Goal: Task Accomplishment & Management: Manage account settings

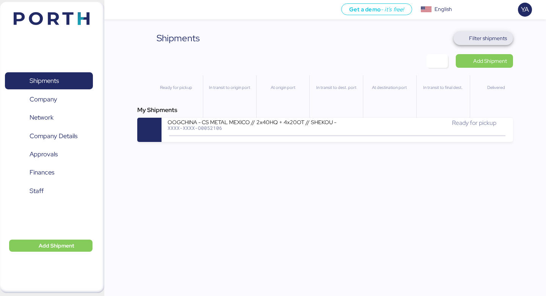
click at [491, 36] on span "Filter shipments" at bounding box center [488, 38] width 38 height 9
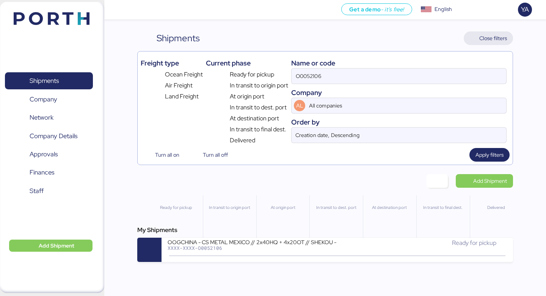
click at [489, 38] on span "Close filters" at bounding box center [493, 38] width 28 height 9
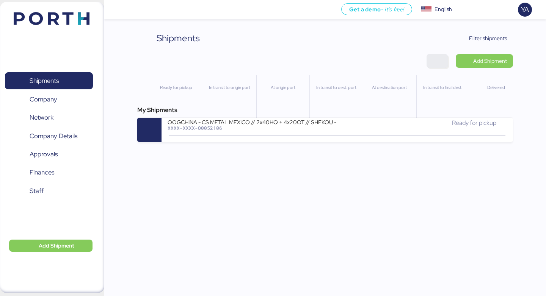
click at [434, 67] on span "button" at bounding box center [436, 61] width 21 height 14
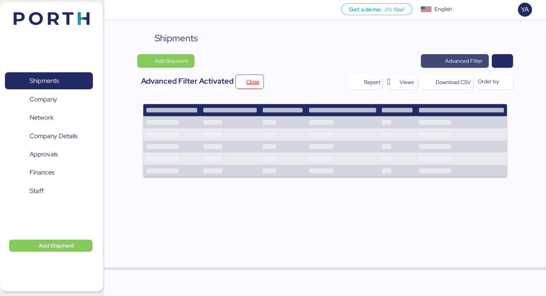
click at [472, 65] on span "Advanced Filter" at bounding box center [464, 60] width 38 height 9
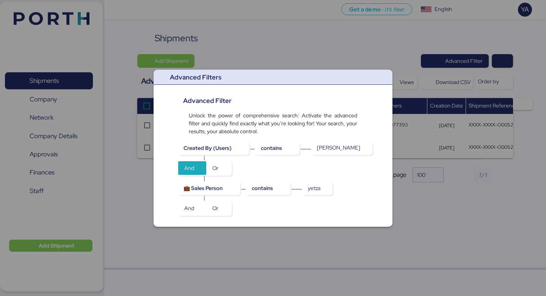
click at [353, 250] on div at bounding box center [273, 148] width 546 height 296
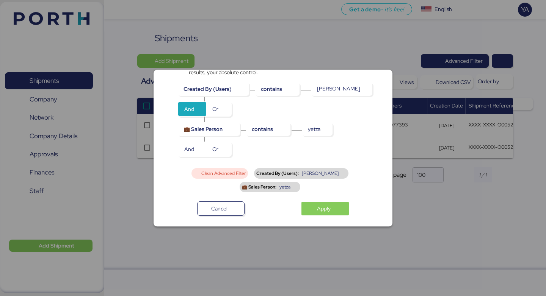
click at [232, 176] on span "Clean Advanced Filter" at bounding box center [223, 173] width 44 height 5
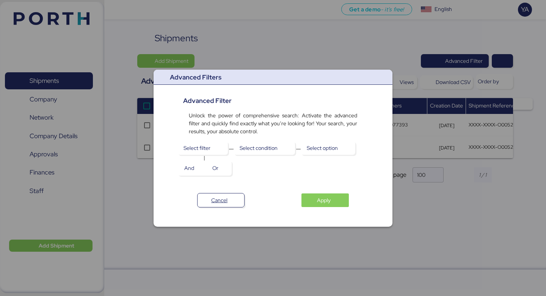
scroll to position [0, 0]
click at [216, 148] on span "Select filter" at bounding box center [202, 148] width 38 height 11
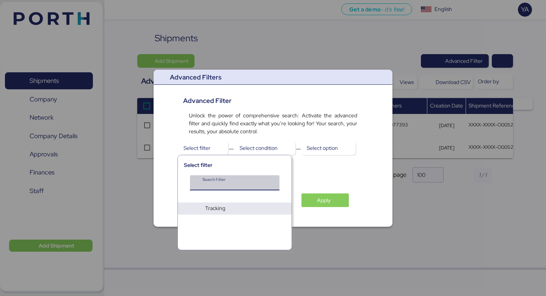
click at [240, 189] on input "Search Filter" at bounding box center [231, 185] width 59 height 9
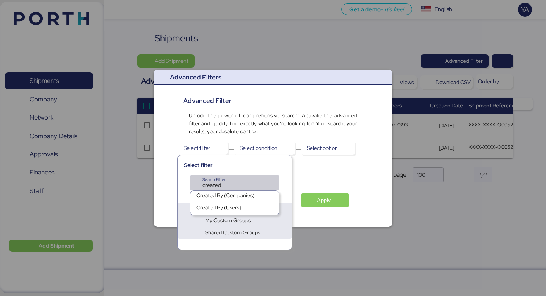
type input "created"
click at [234, 212] on div "Created By (Users)" at bounding box center [218, 209] width 45 height 11
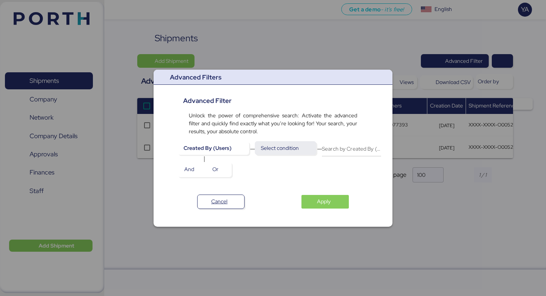
click at [294, 146] on span "Select condition" at bounding box center [280, 148] width 38 height 9
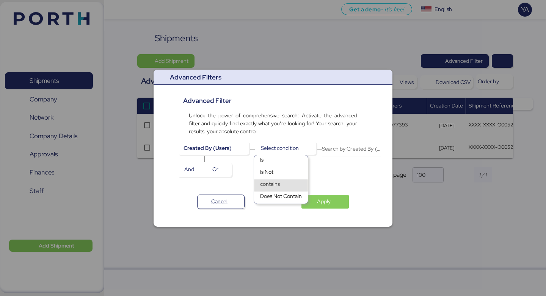
click at [285, 188] on div "contains" at bounding box center [281, 186] width 54 height 12
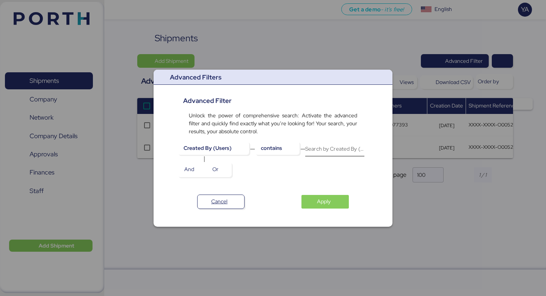
click at [328, 144] on input "Search by Created By (Users)" at bounding box center [334, 148] width 59 height 15
type input "yetza"
click at [325, 196] on div "Cancel Apply" at bounding box center [273, 199] width 218 height 20
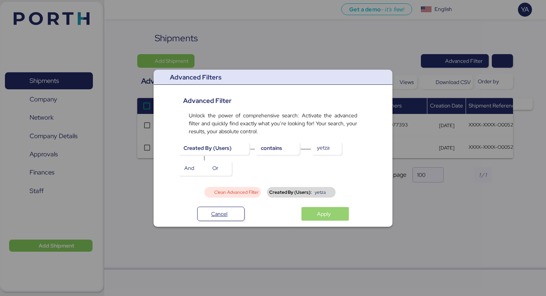
click at [329, 210] on span "Apply" at bounding box center [324, 214] width 14 height 9
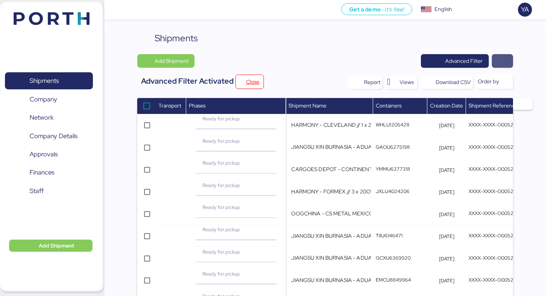
click at [498, 58] on span "button" at bounding box center [502, 61] width 9 height 11
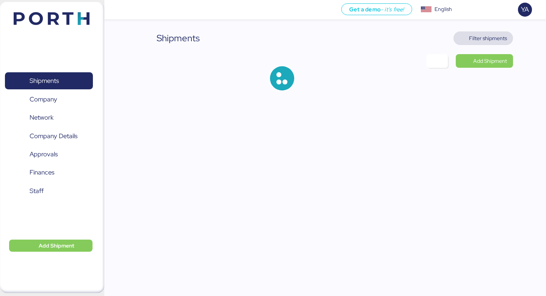
click at [460, 38] on span "Filter shipments" at bounding box center [482, 38] width 47 height 11
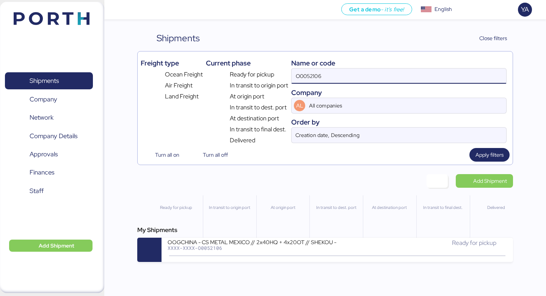
click at [429, 72] on input "O0052106" at bounding box center [399, 76] width 215 height 15
paste input "051"
type input "O0052051"
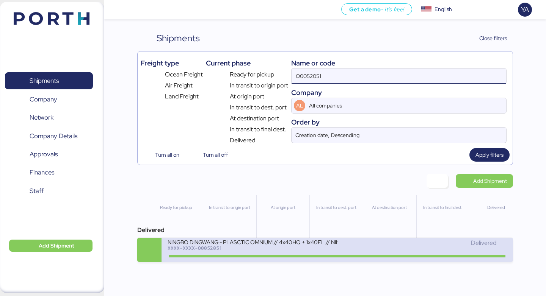
click at [303, 242] on div "NINGBO DINGWANG - PLASCTIC OMNIUM // 4x40HQ + 1x40FL // NINGBO - MANZANILLO // …" at bounding box center [252, 242] width 169 height 6
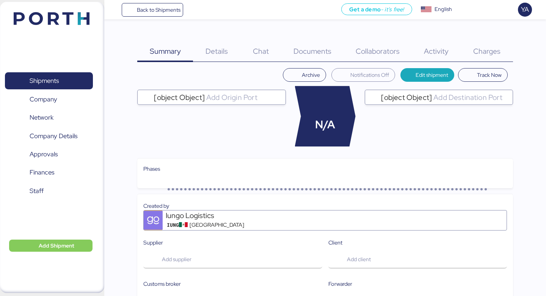
click at [489, 41] on div "Charges 0" at bounding box center [487, 46] width 52 height 31
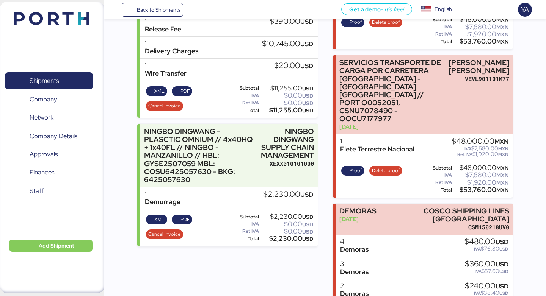
scroll to position [239, 0]
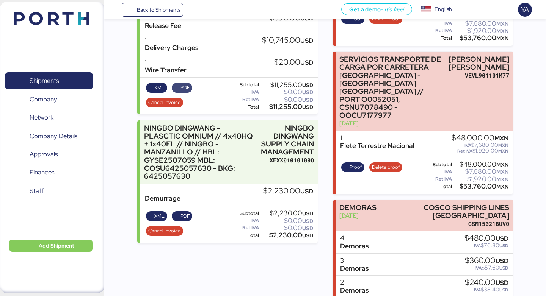
click at [179, 87] on span "PDF" at bounding box center [182, 88] width 16 height 8
click at [183, 215] on span "PDF" at bounding box center [184, 216] width 9 height 8
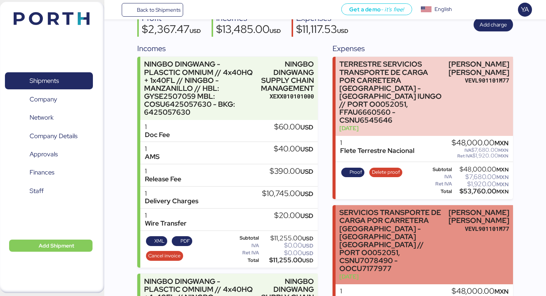
scroll to position [0, 0]
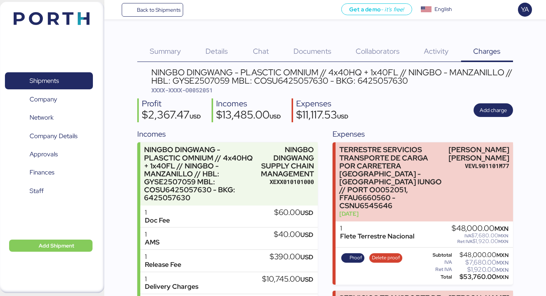
click at [190, 42] on div "Summary 0" at bounding box center [165, 46] width 56 height 31
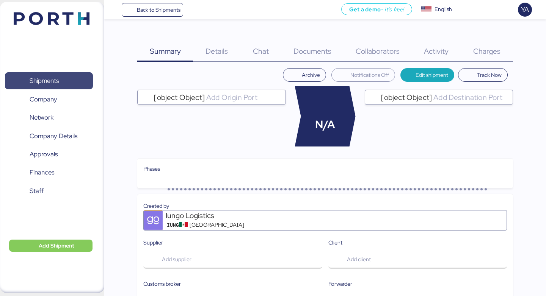
click at [64, 83] on span "Shipments" at bounding box center [49, 80] width 82 height 11
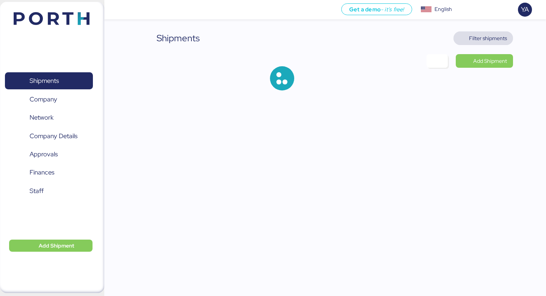
click at [487, 41] on span "Filter shipments" at bounding box center [488, 38] width 38 height 9
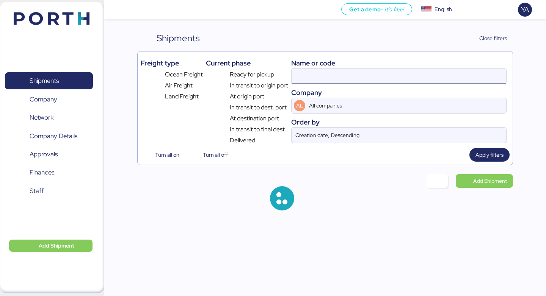
click at [357, 80] on input at bounding box center [399, 76] width 215 height 15
paste input "O0052137"
type input "O0052137"
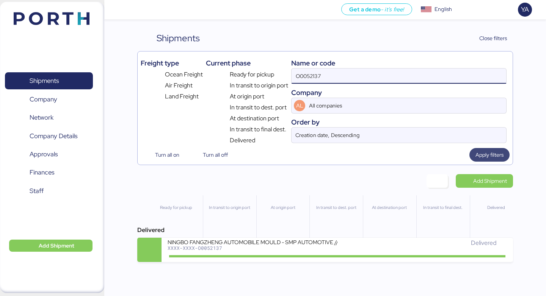
click at [500, 154] on span "Apply filters" at bounding box center [489, 154] width 28 height 9
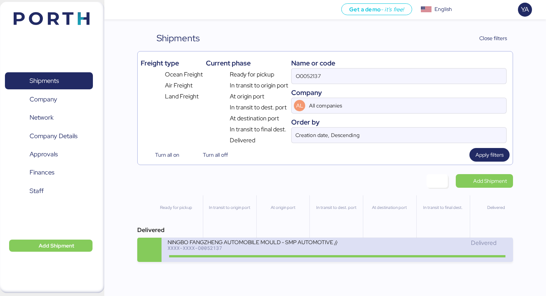
click at [285, 245] on div "NINGBO FANGZHENG AUTOMOBILE MOULD - SMP AUTOMOTIVE // 3x20OT // NINGBO - MANZAN…" at bounding box center [252, 242] width 169 height 6
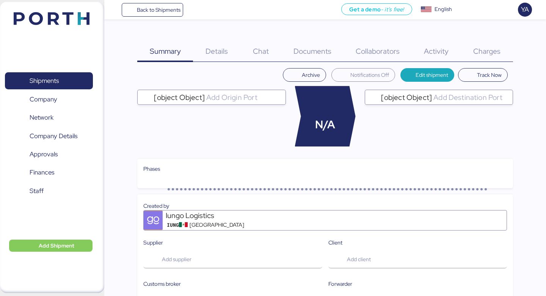
click at [475, 49] on span "Charges" at bounding box center [486, 51] width 27 height 10
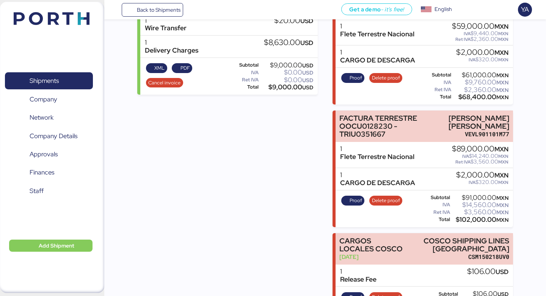
scroll to position [188, 0]
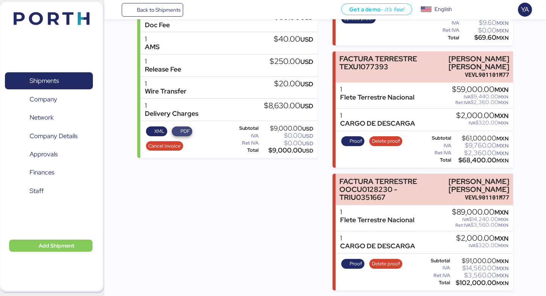
click at [187, 134] on span "PDF" at bounding box center [184, 131] width 9 height 8
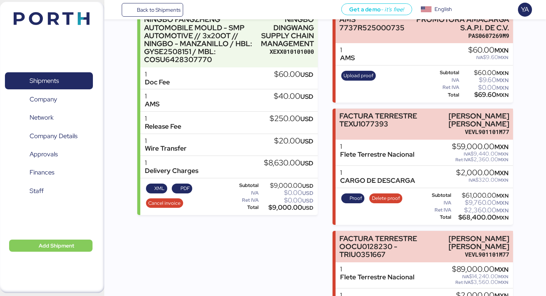
scroll to position [0, 0]
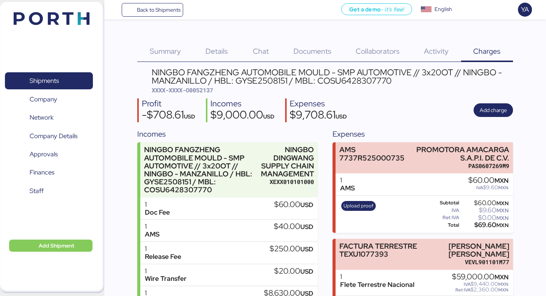
click at [226, 46] on span "Details" at bounding box center [216, 51] width 22 height 10
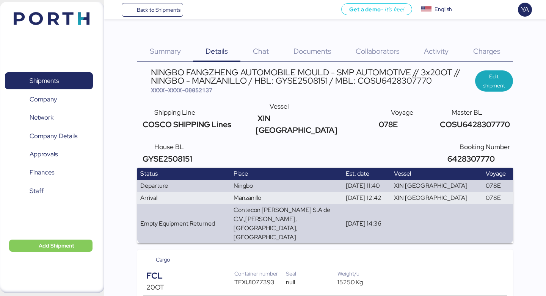
click at [484, 55] on span "Charges" at bounding box center [486, 51] width 27 height 10
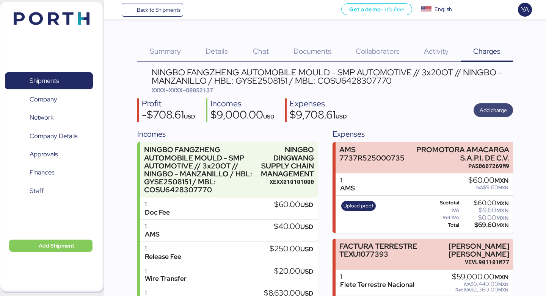
click at [504, 111] on span "Add charge" at bounding box center [493, 110] width 27 height 9
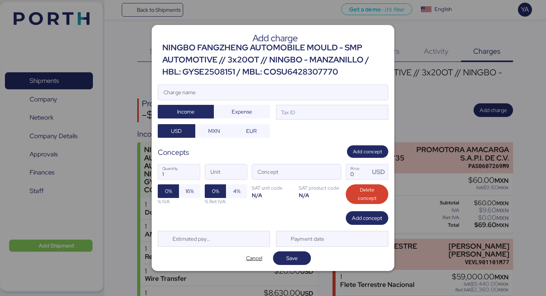
click at [268, 62] on div "NINGBO FANGZHENG AUTOMOBILE MOULD - SMP AUTOMOTIVE // 3x20OT // NINGBO - MANZAN…" at bounding box center [275, 60] width 226 height 37
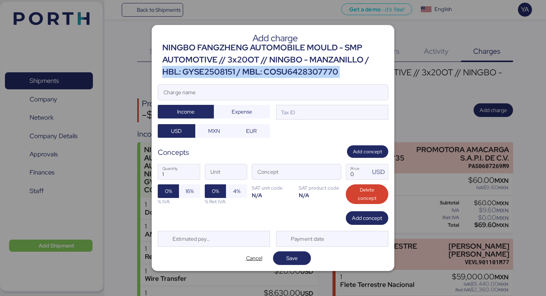
drag, startPoint x: 163, startPoint y: 74, endPoint x: 356, endPoint y: 79, distance: 193.0
click at [356, 80] on div "Add charge NINGBO FANGZHENG AUTOMOBILE MOULD - SMP AUTOMOTIVE // 3x20OT // NING…" at bounding box center [273, 148] width 243 height 247
copy div "HBL: GYSE2508151 / MBL: COSU6428307770"
click at [251, 99] on input "Charge name" at bounding box center [273, 92] width 230 height 15
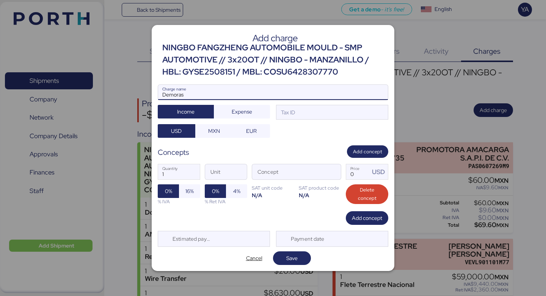
paste input "HBL: GYSE2508151 / MBL: COSU6428307770"
click at [183, 91] on input "Demoras HBL: GYSE2508151 / MBL: COSU6428307770" at bounding box center [273, 92] width 230 height 15
type input "Demoras // HBL: GYSE2508151 / MBL: COSU6428307770"
click at [284, 257] on span "Save" at bounding box center [292, 258] width 26 height 11
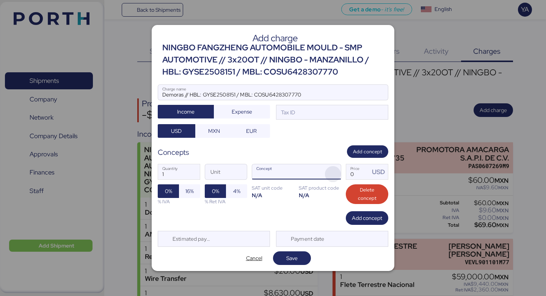
click at [334, 173] on span "button" at bounding box center [333, 174] width 16 height 16
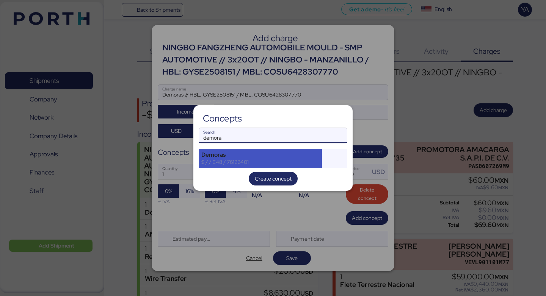
type input "demora"
click at [255, 160] on div "$ / / E48 / 76122401" at bounding box center [260, 162] width 118 height 7
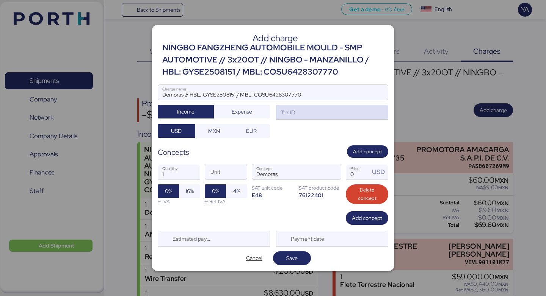
click at [335, 114] on div "Tax ID" at bounding box center [332, 112] width 112 height 15
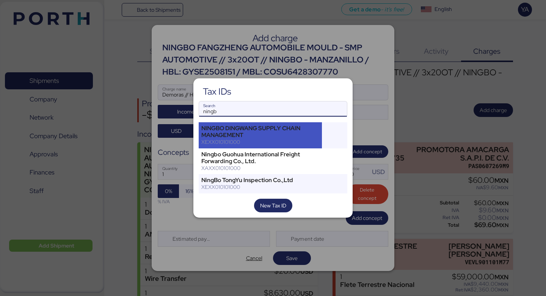
type input "ningb"
click at [280, 136] on div "NINGBO DINGWANG SUPPLY CHAIN MANAGEMENT" at bounding box center [260, 132] width 118 height 14
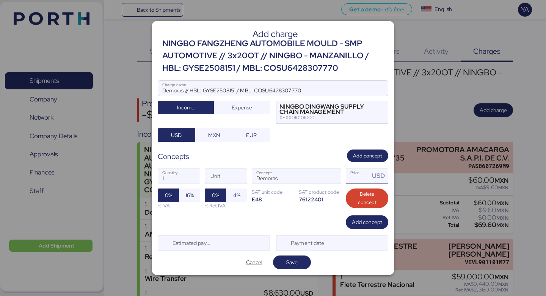
click at [365, 180] on input "Price USD" at bounding box center [358, 176] width 24 height 15
type input "1"
click at [282, 260] on span "Save" at bounding box center [292, 262] width 26 height 11
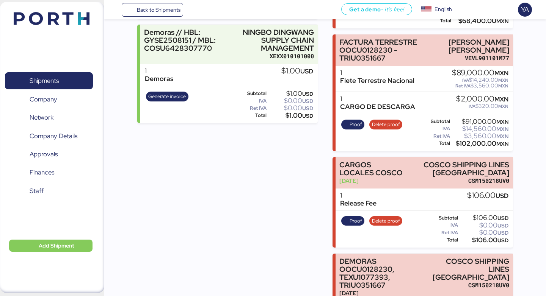
scroll to position [255, 0]
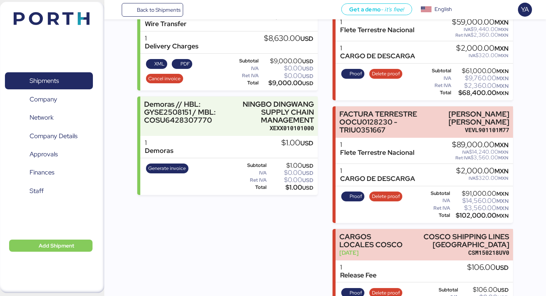
click at [285, 139] on div "$1.00 USD" at bounding box center [297, 143] width 32 height 8
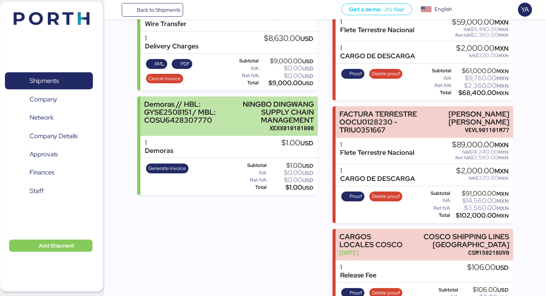
click at [282, 126] on div "XEXX010101000" at bounding box center [274, 128] width 79 height 8
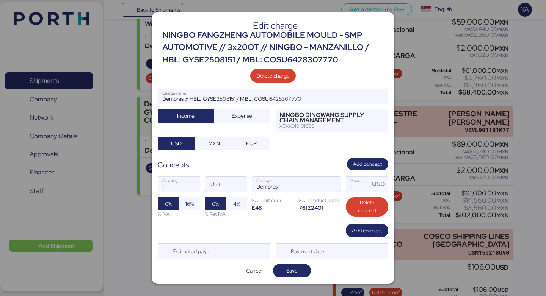
click at [352, 185] on input "1" at bounding box center [358, 184] width 24 height 15
type input "1300"
click at [179, 201] on span "16%" at bounding box center [189, 204] width 21 height 14
click at [306, 268] on span "Save" at bounding box center [292, 271] width 38 height 14
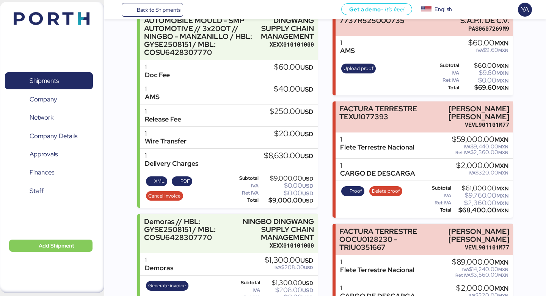
scroll to position [140, 0]
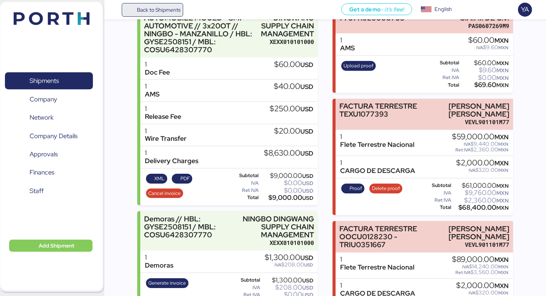
click at [150, 6] on span "Back to Shipments" at bounding box center [159, 9] width 44 height 9
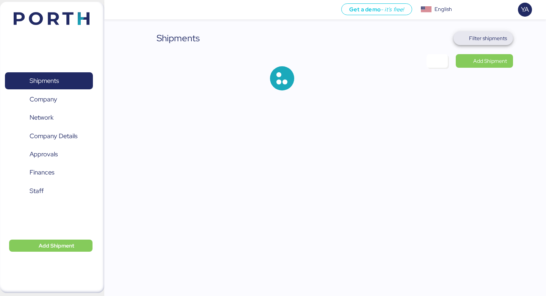
click at [501, 34] on span "Filter shipments" at bounding box center [488, 38] width 38 height 9
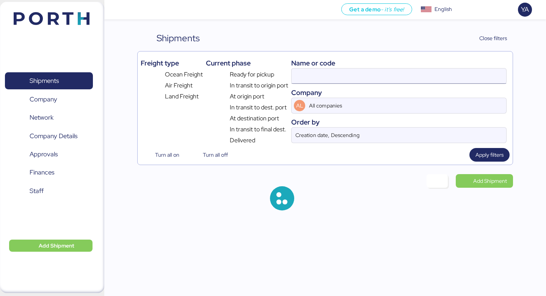
click at [403, 75] on input at bounding box center [399, 76] width 215 height 15
paste input "O0052240"
type input "O0052240"
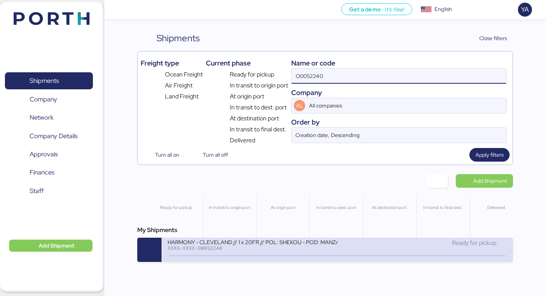
click at [348, 245] on div "Ready for pickup" at bounding box center [421, 243] width 169 height 9
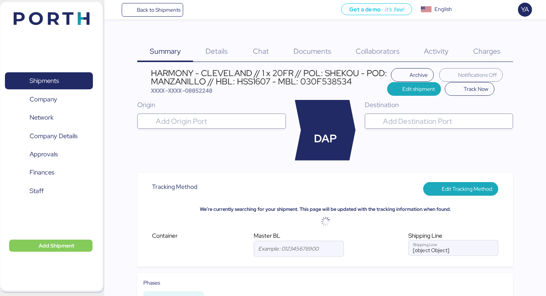
click at [236, 118] on input "search" at bounding box center [218, 121] width 128 height 9
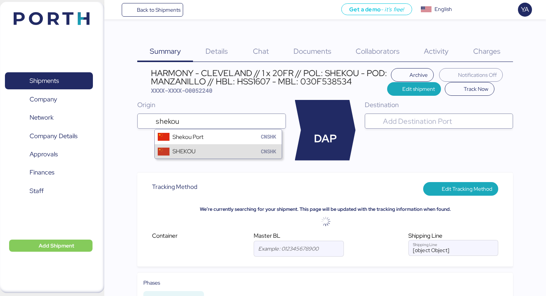
type input "shekou"
click at [188, 149] on div "SHEKOU" at bounding box center [183, 151] width 23 height 9
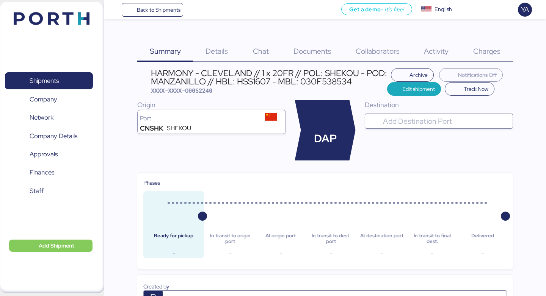
click at [397, 124] on input "search" at bounding box center [445, 121] width 128 height 9
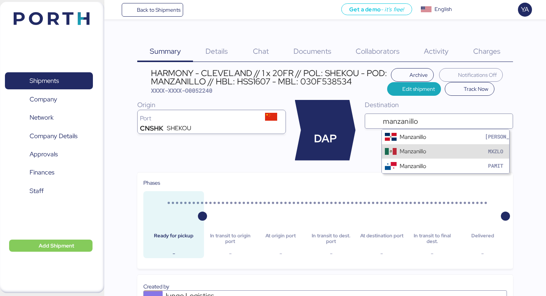
type input "manzanillo"
click at [432, 149] on div "Manzanillo MXZLO" at bounding box center [445, 151] width 127 height 14
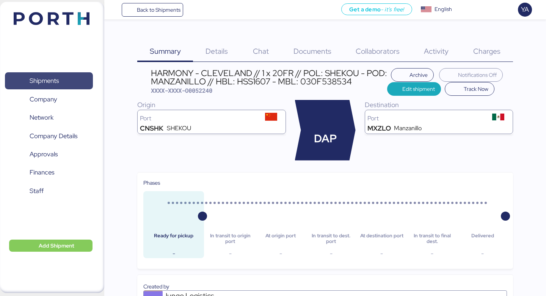
click at [54, 80] on span "Shipments" at bounding box center [44, 80] width 29 height 11
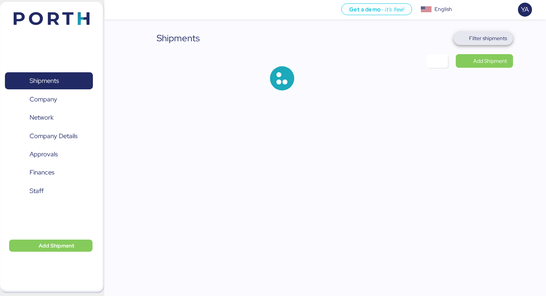
click at [484, 38] on span "Filter shipments" at bounding box center [488, 38] width 38 height 9
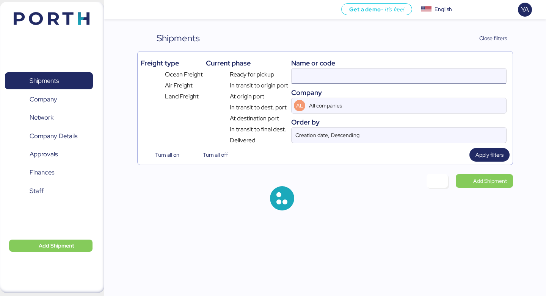
click at [378, 74] on input at bounding box center [399, 76] width 215 height 15
paste input "O0048680"
type input "O0048680"
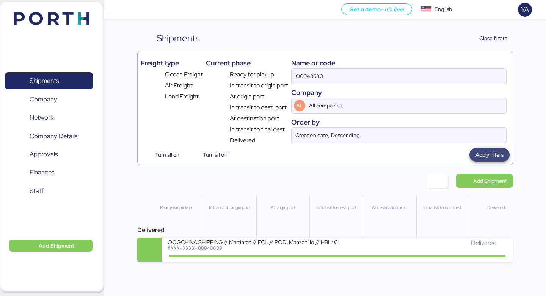
click at [483, 158] on span "Apply filters" at bounding box center [489, 154] width 28 height 9
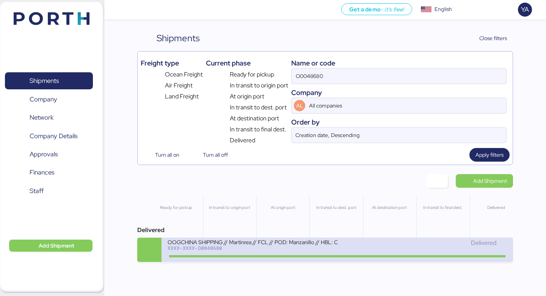
click at [257, 249] on div "XXXX-XXXX-O0048680" at bounding box center [252, 248] width 169 height 5
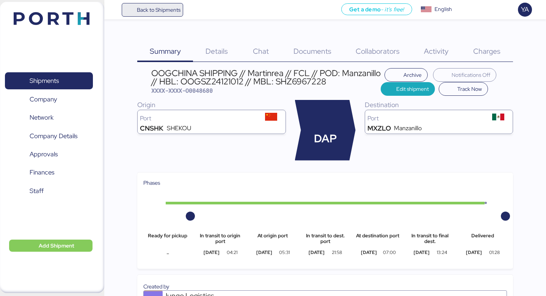
click at [158, 11] on span "Back to Shipments" at bounding box center [159, 9] width 44 height 9
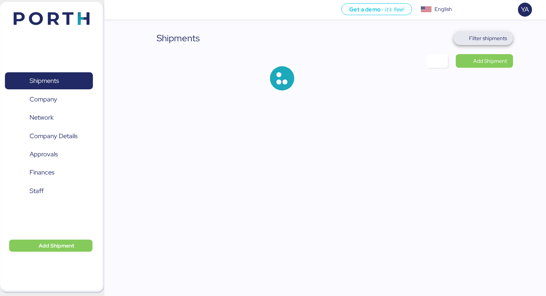
click at [500, 42] on span "Filter shipments" at bounding box center [488, 38] width 38 height 9
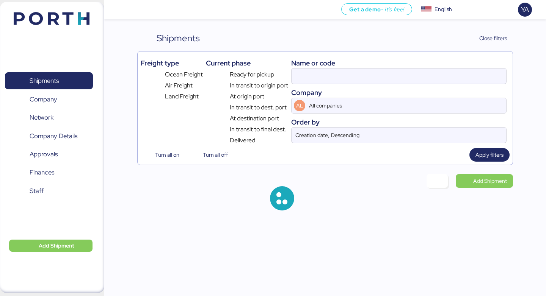
click at [380, 88] on div "Company" at bounding box center [398, 93] width 215 height 10
click at [380, 81] on input at bounding box center [399, 76] width 215 height 15
paste input "O0052240"
type input "O0052240"
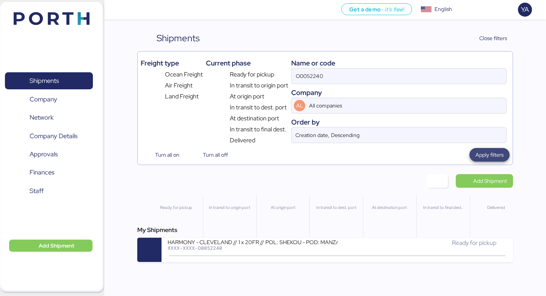
click at [486, 160] on span "Apply filters" at bounding box center [489, 155] width 28 height 11
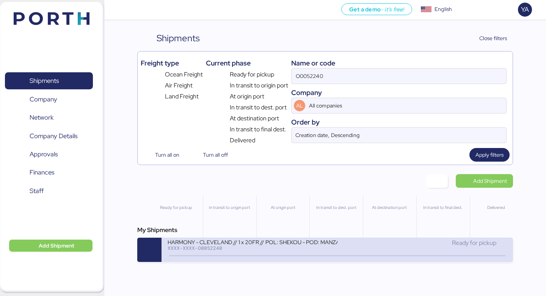
click at [281, 239] on div "HARMONY - CLEVELAND // 1 x 20FR // POL: SHEKOU - POD: MANZANILLO // HBL: HSS160…" at bounding box center [336, 250] width 351 height 24
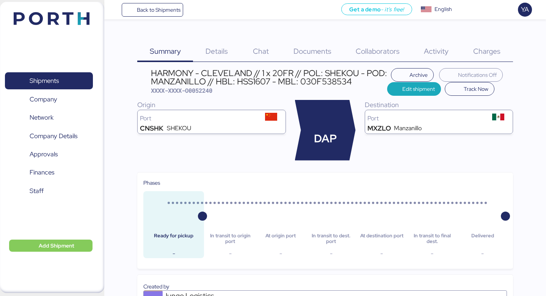
click at [217, 54] on span "Details" at bounding box center [216, 51] width 22 height 10
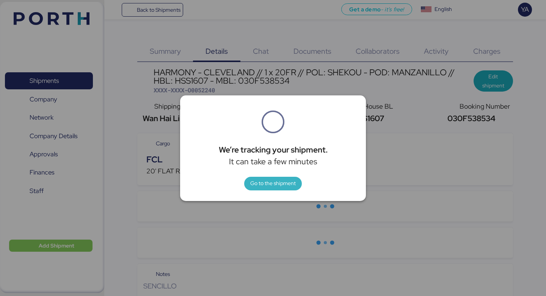
click at [264, 180] on span "Go to the shipment" at bounding box center [272, 183] width 45 height 9
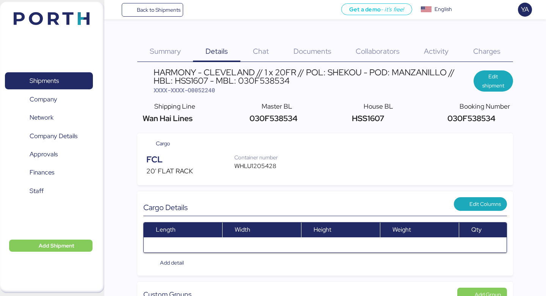
click at [243, 82] on div "HARMONY - CLEVELAND // 1 x 20FR // POL: SHEKOU - POD: MANZANILLO // HBL: HSS160…" at bounding box center [314, 76] width 320 height 17
copy div "030F538534"
click at [196, 82] on div "HARMONY - CLEVELAND // 1 x 20FR // POL: SHEKOU - POD: MANZANILLO // HBL: HSS160…" at bounding box center [314, 76] width 320 height 17
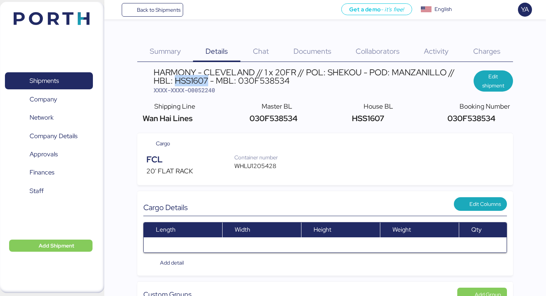
copy div "HSS1607"
click at [56, 85] on span "Shipments" at bounding box center [44, 80] width 29 height 11
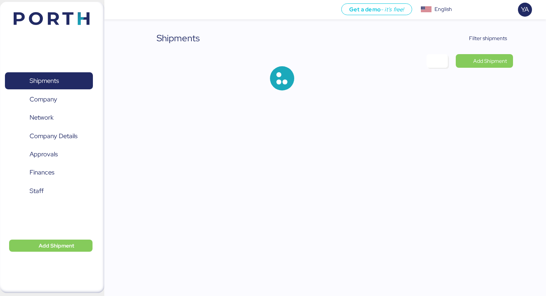
click at [492, 31] on div "Shipments Filter shipments Add Shipment" at bounding box center [273, 51] width 546 height 103
click at [488, 39] on span "Filter shipments" at bounding box center [488, 38] width 38 height 9
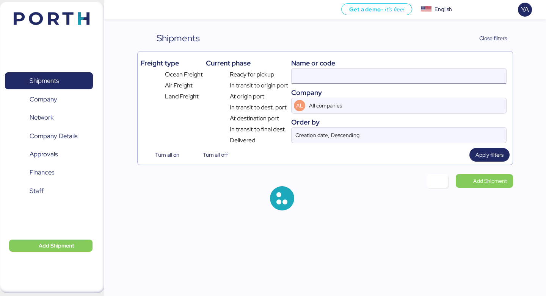
click at [364, 75] on input at bounding box center [399, 76] width 215 height 15
paste input "O0052137"
type input "O0052137"
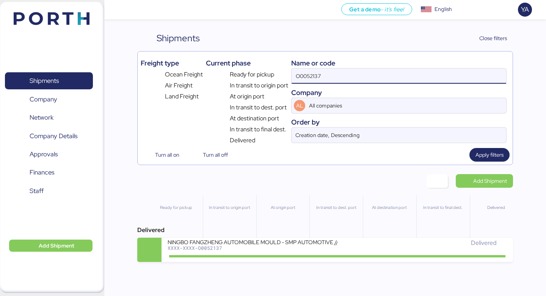
click at [493, 164] on div "Freight type Ocean Freight Air Freight Land Freight Current phase Ready for pic…" at bounding box center [324, 108] width 375 height 114
click at [489, 158] on span "Apply filters" at bounding box center [489, 154] width 28 height 9
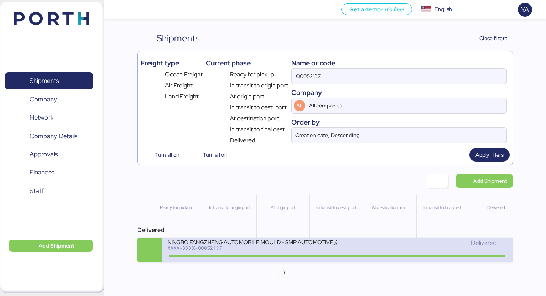
click at [291, 256] on icon at bounding box center [281, 256] width 36 height 8
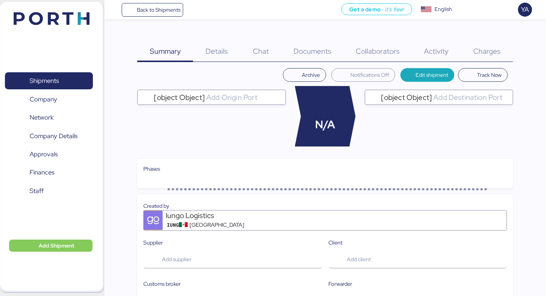
click at [466, 56] on div "Charges 0" at bounding box center [487, 46] width 52 height 31
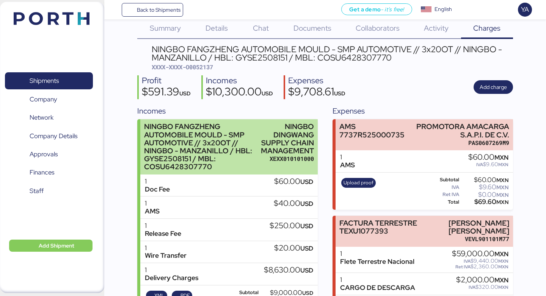
scroll to position [18, 0]
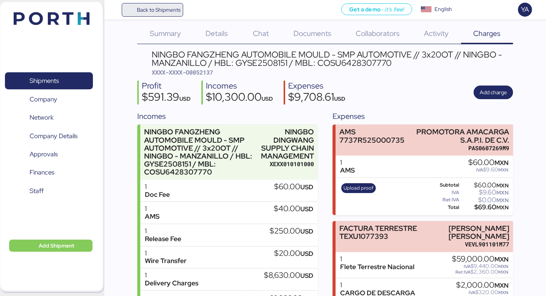
click at [160, 13] on span "Back to Shipments" at bounding box center [159, 9] width 44 height 9
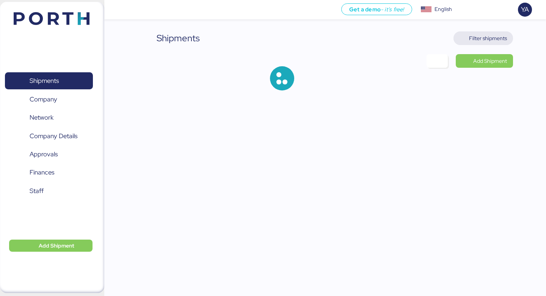
click at [502, 39] on span "Filter shipments" at bounding box center [488, 38] width 38 height 9
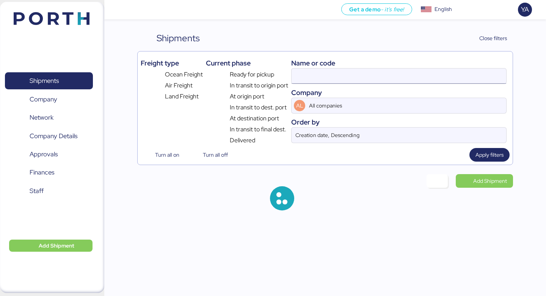
click at [390, 78] on input at bounding box center [399, 76] width 215 height 15
paste input "O0052240"
type input "O0052240"
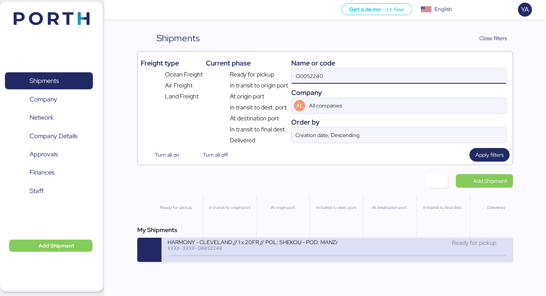
click at [334, 243] on div "HARMONY - CLEVELAND // 1 x 20FR // POL: SHEKOU - POD: MANZANILLO // HBL: HSS160…" at bounding box center [252, 242] width 169 height 6
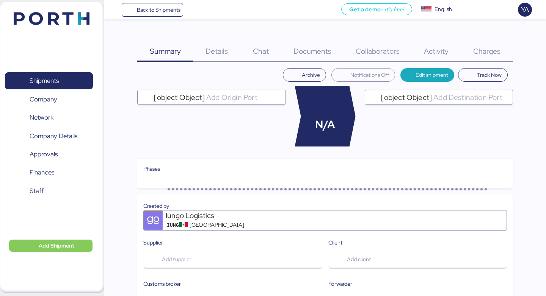
click at [476, 48] on span "Charges" at bounding box center [486, 51] width 27 height 10
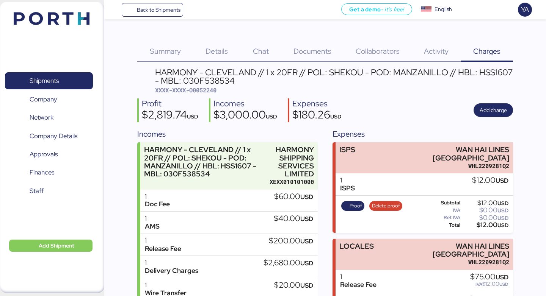
click at [229, 51] on div "Details 0" at bounding box center [216, 46] width 47 height 31
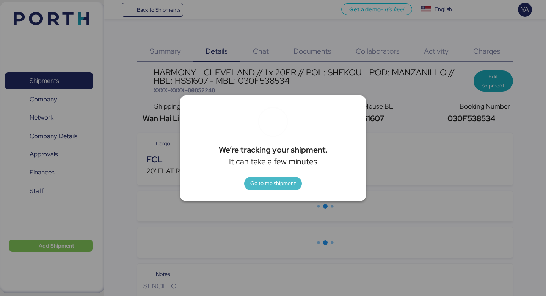
click at [272, 188] on span "Go to the shipment" at bounding box center [272, 184] width 45 height 11
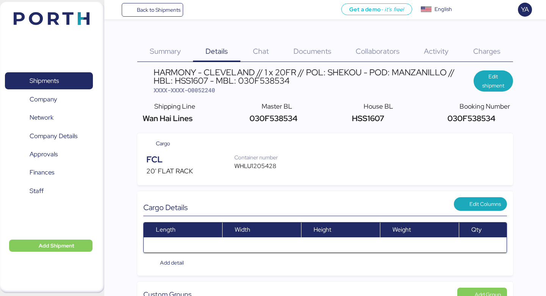
click at [480, 55] on span "Charges" at bounding box center [486, 51] width 27 height 10
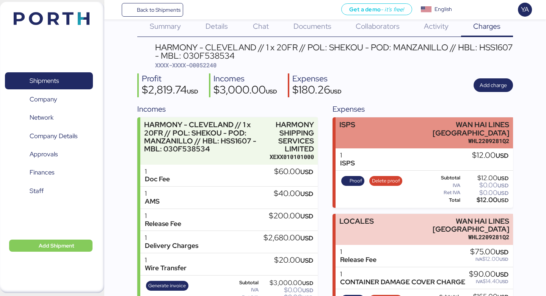
scroll to position [31, 0]
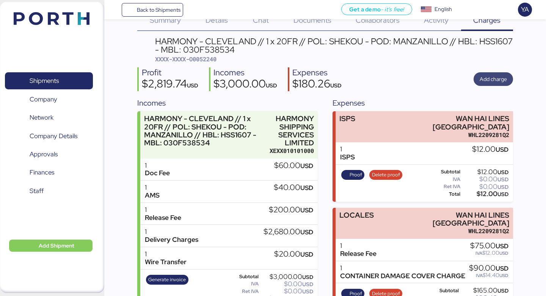
click at [485, 77] on span "Add charge" at bounding box center [493, 79] width 27 height 9
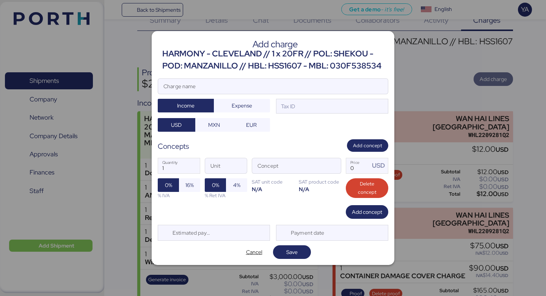
scroll to position [0, 0]
click at [321, 84] on input "Charge name" at bounding box center [273, 86] width 230 height 15
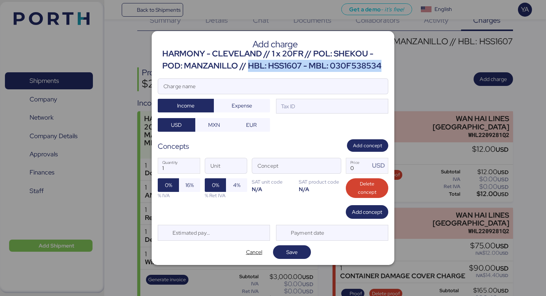
drag, startPoint x: 250, startPoint y: 65, endPoint x: 253, endPoint y: 76, distance: 11.1
click at [253, 77] on div "Add charge HARMONY - CLEVELAND // 1 x 20FR // POL: SHEKOU - POD: MANZANILLO // …" at bounding box center [273, 148] width 243 height 234
copy div "HBL: HSS1607 - MBL: 030F538534"
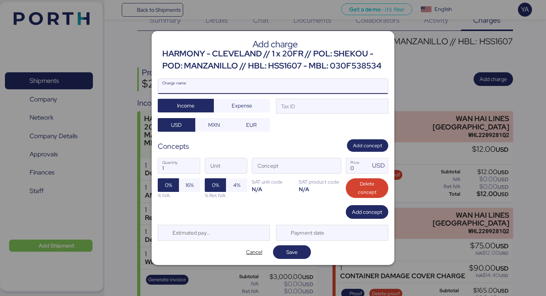
click at [231, 91] on input "Charge name" at bounding box center [273, 86] width 230 height 15
paste input "HBL: HSS1607 - MBL: 030F538534"
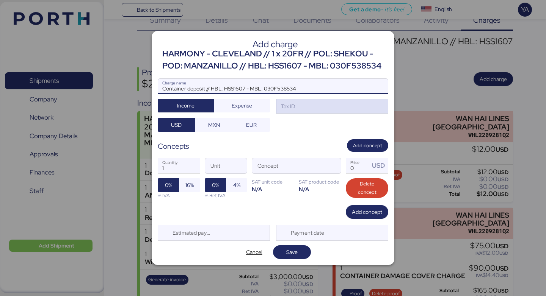
type input "Container deposit // HBL: HSS1607 - MBL: 030F538534"
click at [303, 103] on div "Tax ID" at bounding box center [332, 106] width 112 height 15
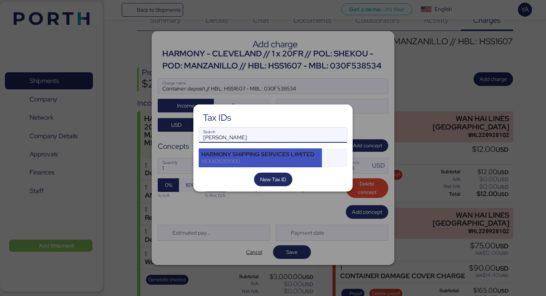
type input "[PERSON_NAME]"
click at [271, 150] on div "HARMONY SHIPPING SERVICES LIMITED XEXX010101000" at bounding box center [260, 158] width 123 height 19
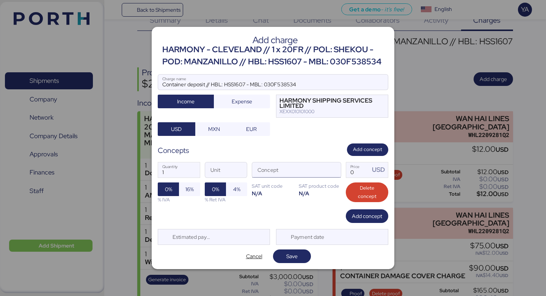
click at [323, 171] on div at bounding box center [332, 170] width 18 height 15
click at [331, 171] on span "button" at bounding box center [333, 172] width 16 height 16
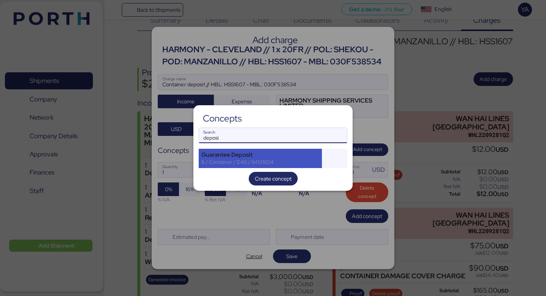
type input "deposi"
click at [264, 156] on div "Guarantee Deposit" at bounding box center [260, 155] width 118 height 7
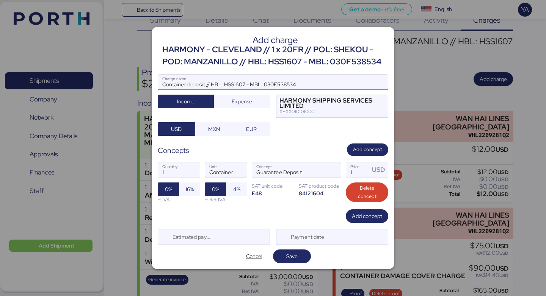
click at [187, 83] on input "Container deposit // HBL: HSS1607 - MBL: 030F538534" at bounding box center [273, 82] width 230 height 15
type input "Container guarantee deposit // HBL: HSS1607 - MBL: 030F538534"
click at [358, 168] on input "1" at bounding box center [358, 170] width 24 height 15
type input "1000"
click at [290, 254] on span "Save" at bounding box center [291, 256] width 11 height 9
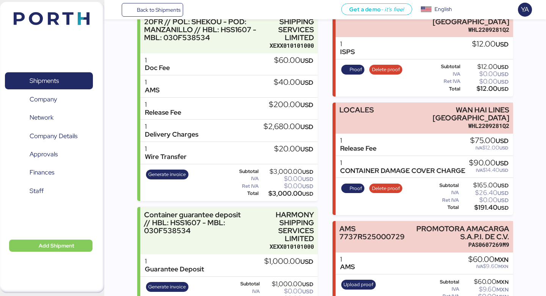
scroll to position [160, 0]
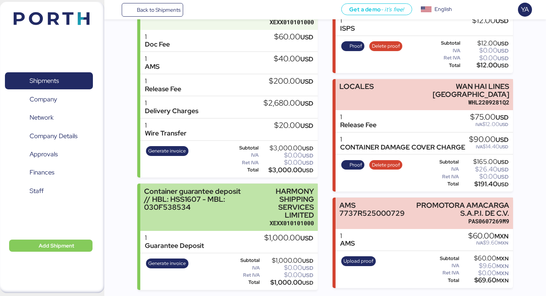
click at [308, 208] on div "HARMONY SHIPPING SERVICES LIMITED" at bounding box center [282, 204] width 64 height 32
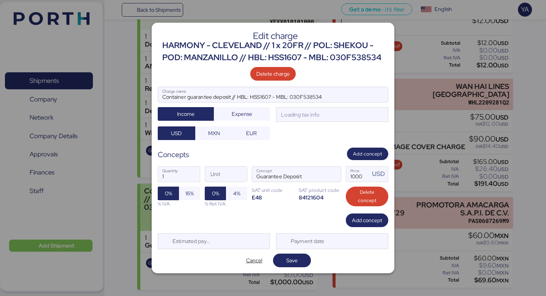
scroll to position [0, 0]
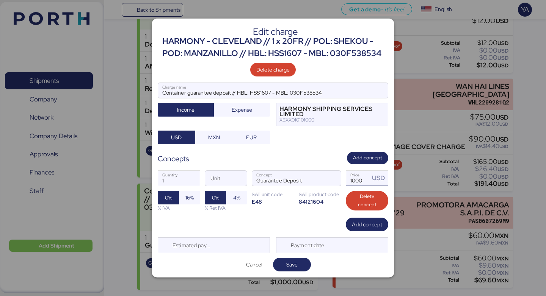
click at [366, 180] on input "1000" at bounding box center [358, 178] width 24 height 15
click at [354, 181] on input "1000" at bounding box center [358, 178] width 24 height 15
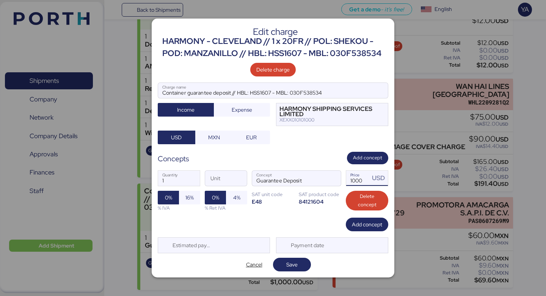
click at [354, 181] on input "1000" at bounding box center [358, 178] width 24 height 15
type input "1"
click at [290, 268] on span "Save" at bounding box center [291, 264] width 11 height 9
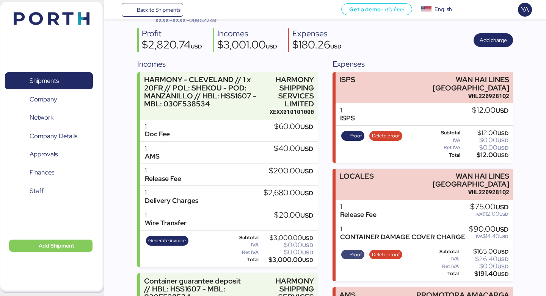
scroll to position [2, 0]
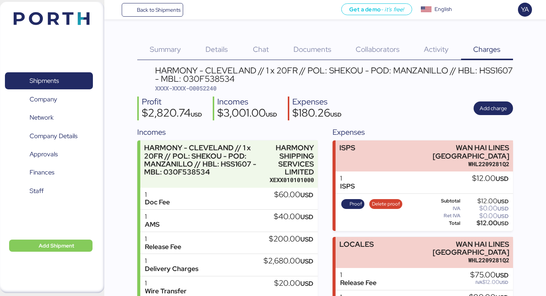
click at [205, 87] on span "XXXX-XXXX-O0052240" at bounding box center [185, 89] width 61 height 8
copy span "O0052240"
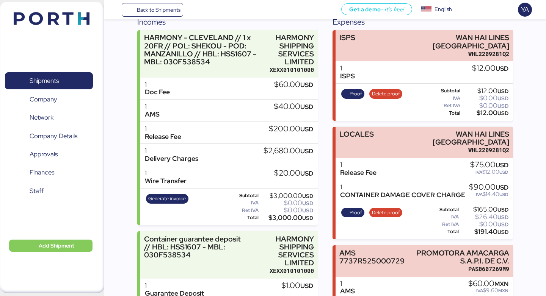
scroll to position [113, 0]
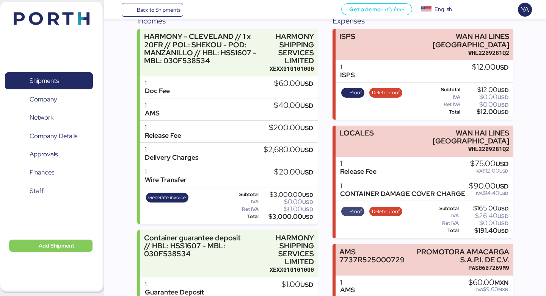
click at [356, 208] on span "Proof" at bounding box center [356, 212] width 13 height 8
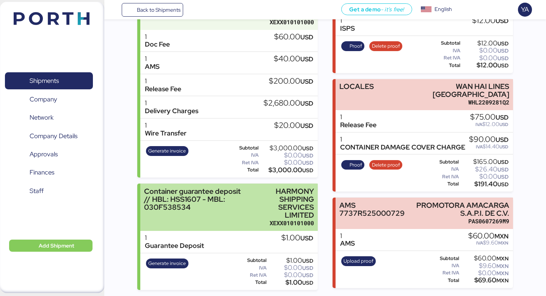
click at [297, 207] on div "HARMONY SHIPPING SERVICES LIMITED" at bounding box center [282, 204] width 64 height 32
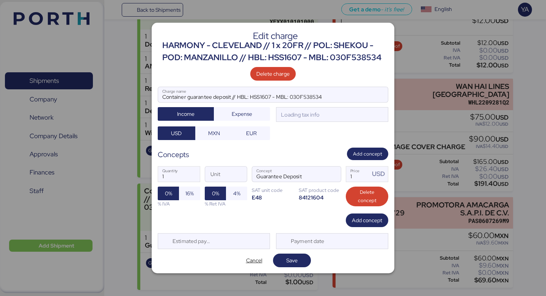
scroll to position [0, 0]
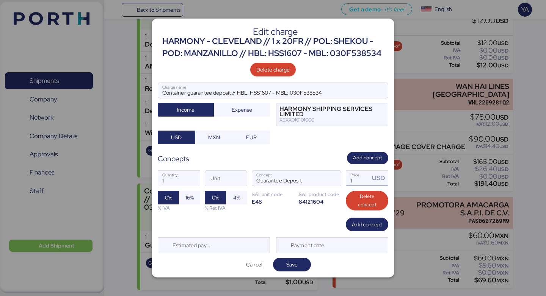
click at [362, 180] on input "1" at bounding box center [358, 178] width 24 height 15
type input "1000"
click at [290, 260] on span "Save" at bounding box center [291, 264] width 11 height 9
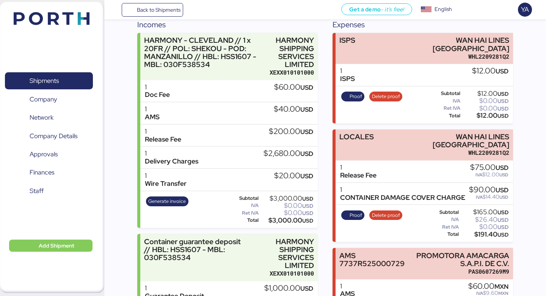
scroll to position [160, 0]
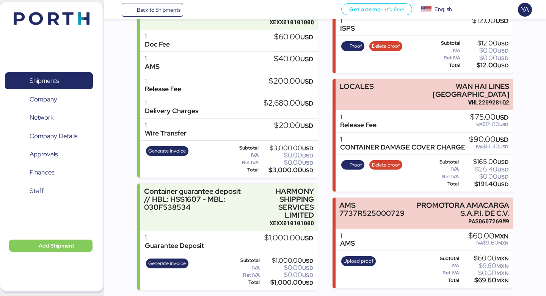
click at [323, 246] on div "Incomes HARMONY - [GEOGRAPHIC_DATA] // 1 x 20FR // POL: SHEKOU - POD: MANZANILL…" at bounding box center [324, 130] width 375 height 322
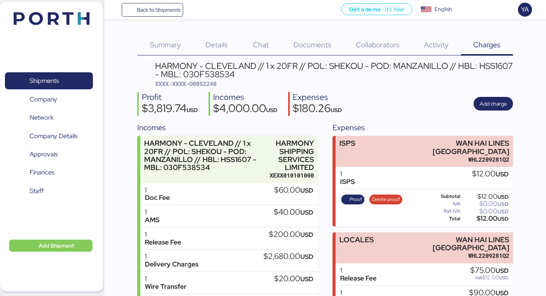
scroll to position [0, 0]
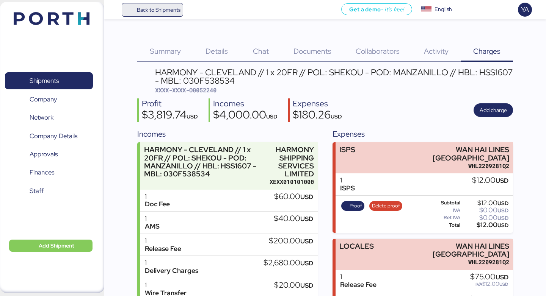
click at [139, 5] on span "Back to Shipments" at bounding box center [159, 9] width 44 height 9
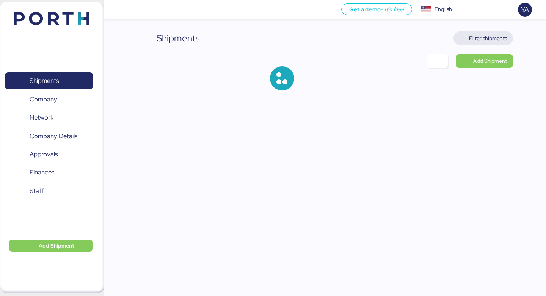
click at [493, 39] on span "Filter shipments" at bounding box center [488, 38] width 38 height 9
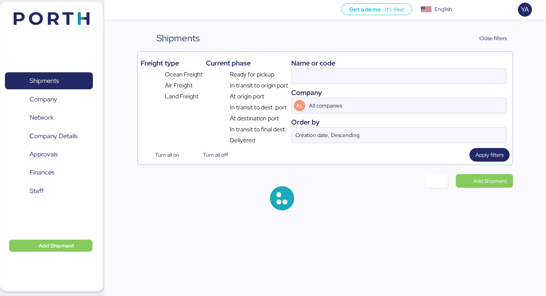
click at [376, 67] on div "Name or code" at bounding box center [398, 63] width 215 height 10
click at [376, 74] on input at bounding box center [399, 76] width 215 height 15
paste input "O0052238"
type input "O0052238"
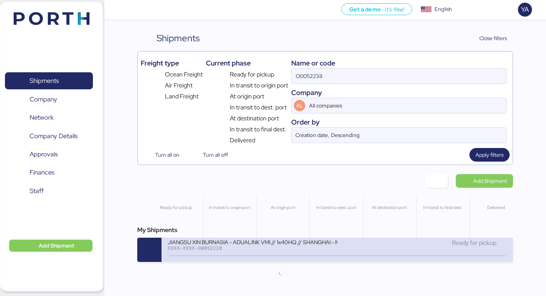
click at [273, 254] on icon at bounding box center [281, 256] width 36 height 8
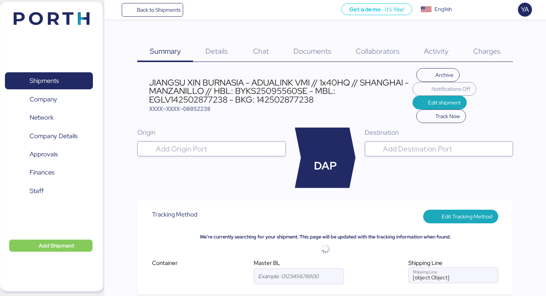
click at [483, 45] on div "Charges 0" at bounding box center [487, 46] width 52 height 31
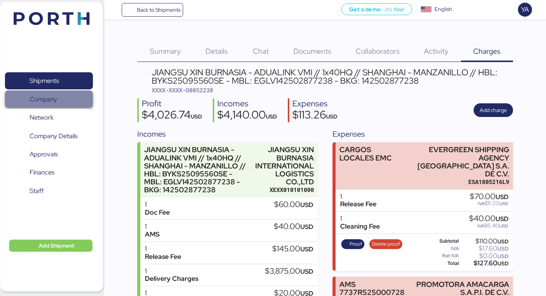
click at [74, 95] on span "Company" at bounding box center [49, 99] width 82 height 11
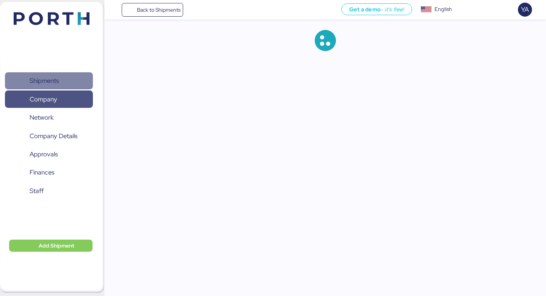
click at [75, 75] on span "Shipments" at bounding box center [49, 80] width 82 height 11
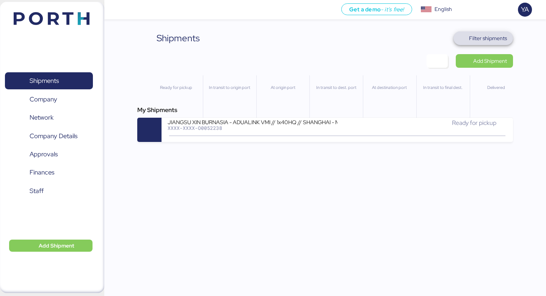
click at [469, 40] on span "Filter shipments" at bounding box center [482, 38] width 47 height 11
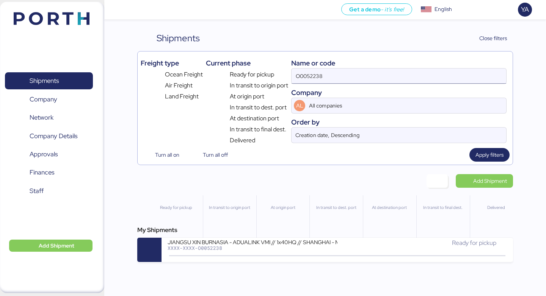
click at [324, 80] on input "O0052238" at bounding box center [399, 76] width 215 height 15
paste input "11"
type input "O0052118"
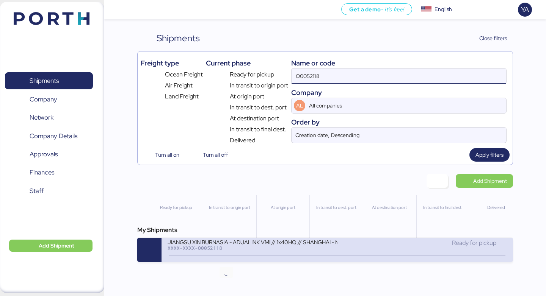
click at [222, 257] on icon at bounding box center [226, 256] width 36 height 8
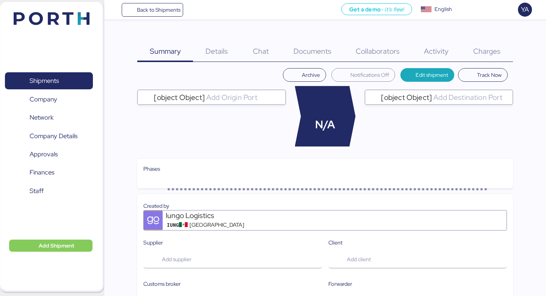
click at [481, 49] on span "Charges" at bounding box center [486, 51] width 27 height 10
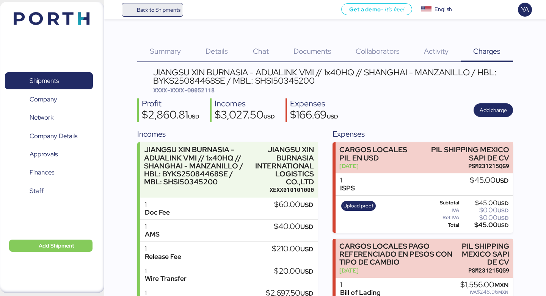
click at [163, 11] on span "Back to Shipments" at bounding box center [159, 9] width 44 height 9
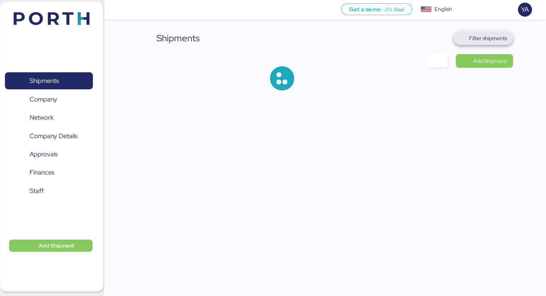
click at [473, 39] on span "Filter shipments" at bounding box center [488, 38] width 38 height 9
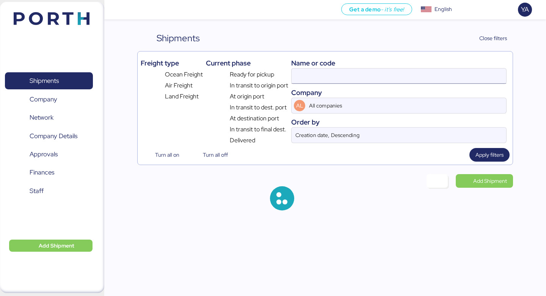
click at [318, 82] on input at bounding box center [399, 76] width 215 height 15
paste input "O0052096"
type input "O0052096"
click at [504, 159] on span "Apply filters" at bounding box center [489, 155] width 40 height 14
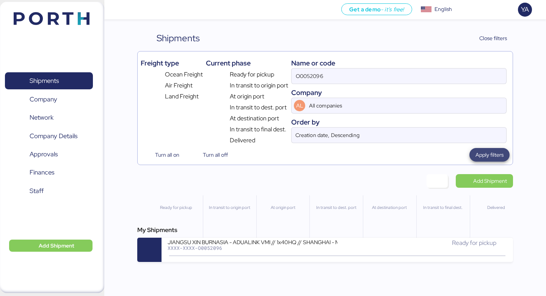
click at [485, 157] on span "Apply filters" at bounding box center [489, 154] width 28 height 9
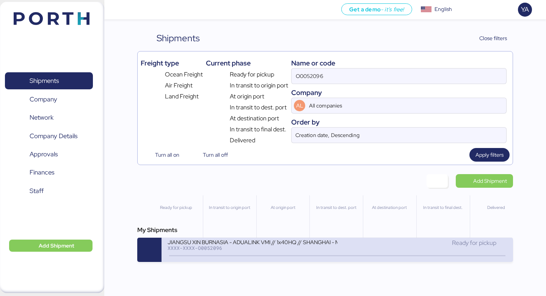
click at [326, 243] on div "JIANGSU XIN BURNASIA - ADUALINK VMI // 1x40HQ // SHANGHAI - MANZANILLO / HBL: B…" at bounding box center [252, 242] width 169 height 6
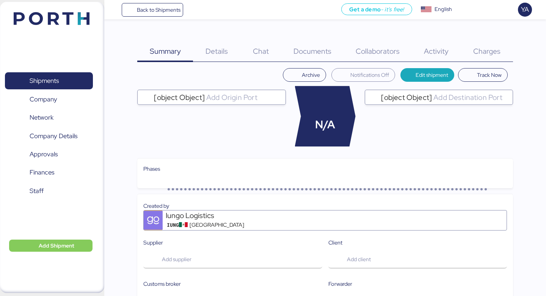
click at [483, 43] on div "Charges 0" at bounding box center [487, 46] width 52 height 31
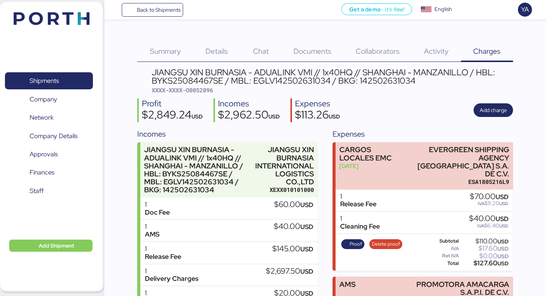
click at [276, 81] on div "JIANGSU XIN BURNASIA - ADUALINK VMI // 1x40HQ // SHANGHAI - MANZANILLO / HBL: B…" at bounding box center [332, 76] width 361 height 17
copy div "EGLV142502631034"
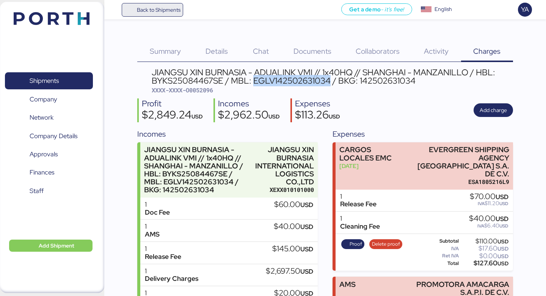
click at [152, 9] on span "Back to Shipments" at bounding box center [159, 9] width 44 height 9
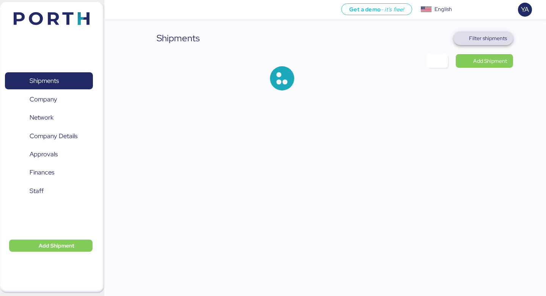
click at [482, 41] on span "Filter shipments" at bounding box center [488, 38] width 38 height 9
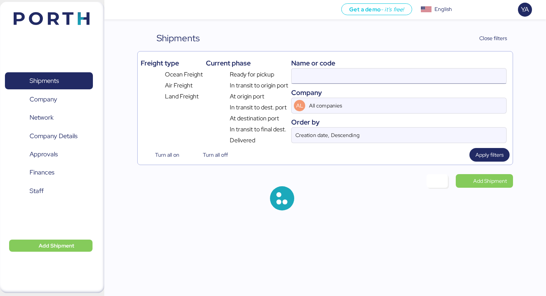
click at [354, 72] on input at bounding box center [399, 76] width 215 height 15
paste input "O0052118"
type input "O0052118"
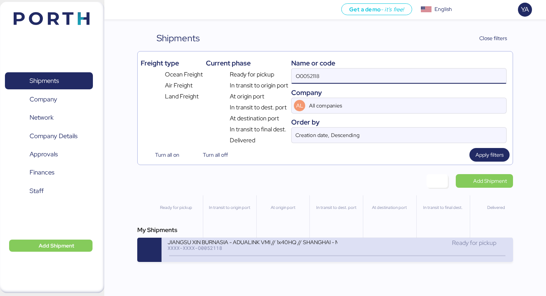
click at [235, 251] on div "XXXX-XXXX-O0052118" at bounding box center [252, 248] width 169 height 5
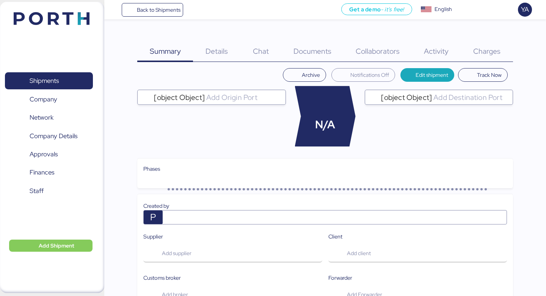
click at [475, 45] on div "Charges 0" at bounding box center [487, 46] width 52 height 31
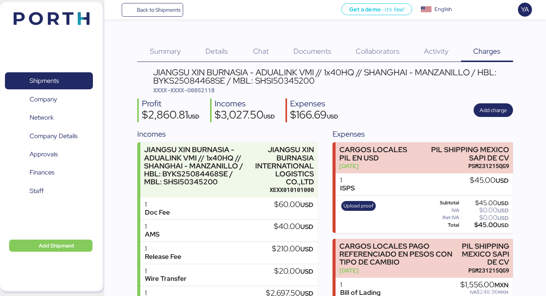
click at [262, 83] on div "JIANGSU XIN BURNASIA - ADUALINK VMI // 1x40HQ // SHANGHAI - MANZANILLO / HBL: B…" at bounding box center [332, 76] width 359 height 17
copy div "SHSI50345200"
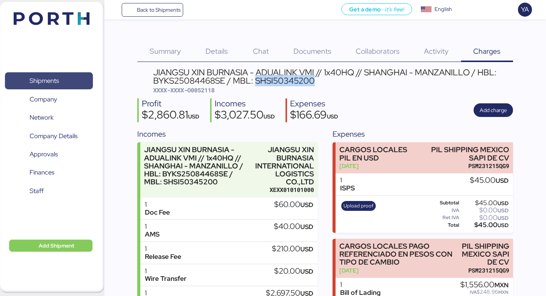
click at [72, 79] on span "Shipments" at bounding box center [49, 80] width 82 height 11
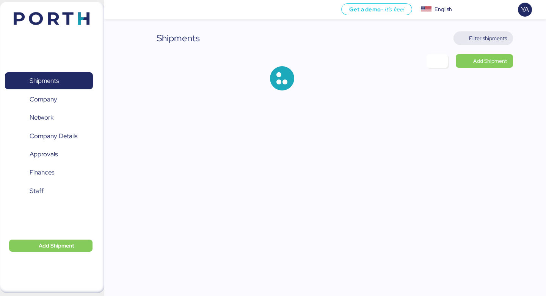
click at [500, 32] on span "Filter shipments" at bounding box center [483, 38] width 60 height 14
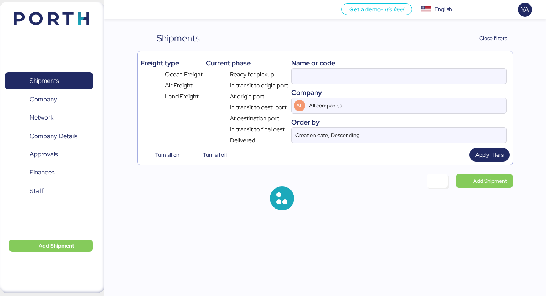
click at [405, 64] on div "Name or code" at bounding box center [398, 63] width 215 height 10
click at [400, 81] on input at bounding box center [399, 76] width 215 height 15
paste input "O0052238"
type input "O0052238"
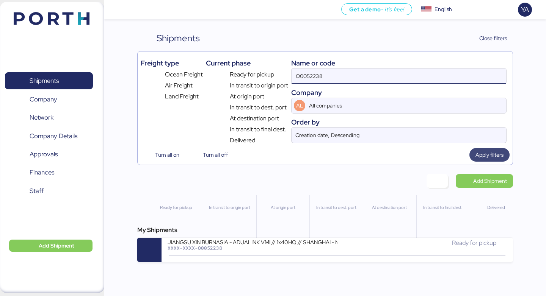
click at [488, 155] on span "Apply filters" at bounding box center [489, 154] width 28 height 9
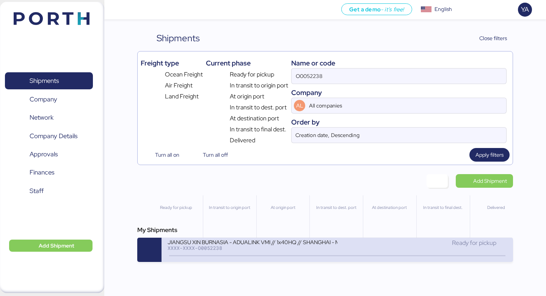
click at [260, 248] on div "XXXX-XXXX-O0052238" at bounding box center [252, 248] width 169 height 5
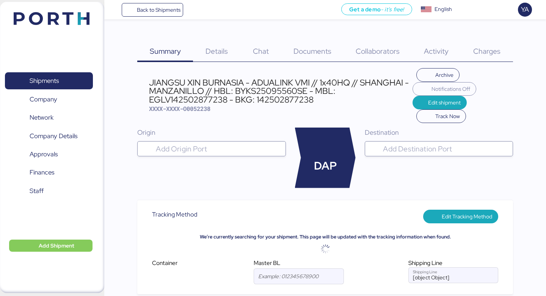
click at [479, 55] on span "Charges" at bounding box center [486, 51] width 27 height 10
